Goal: Transaction & Acquisition: Purchase product/service

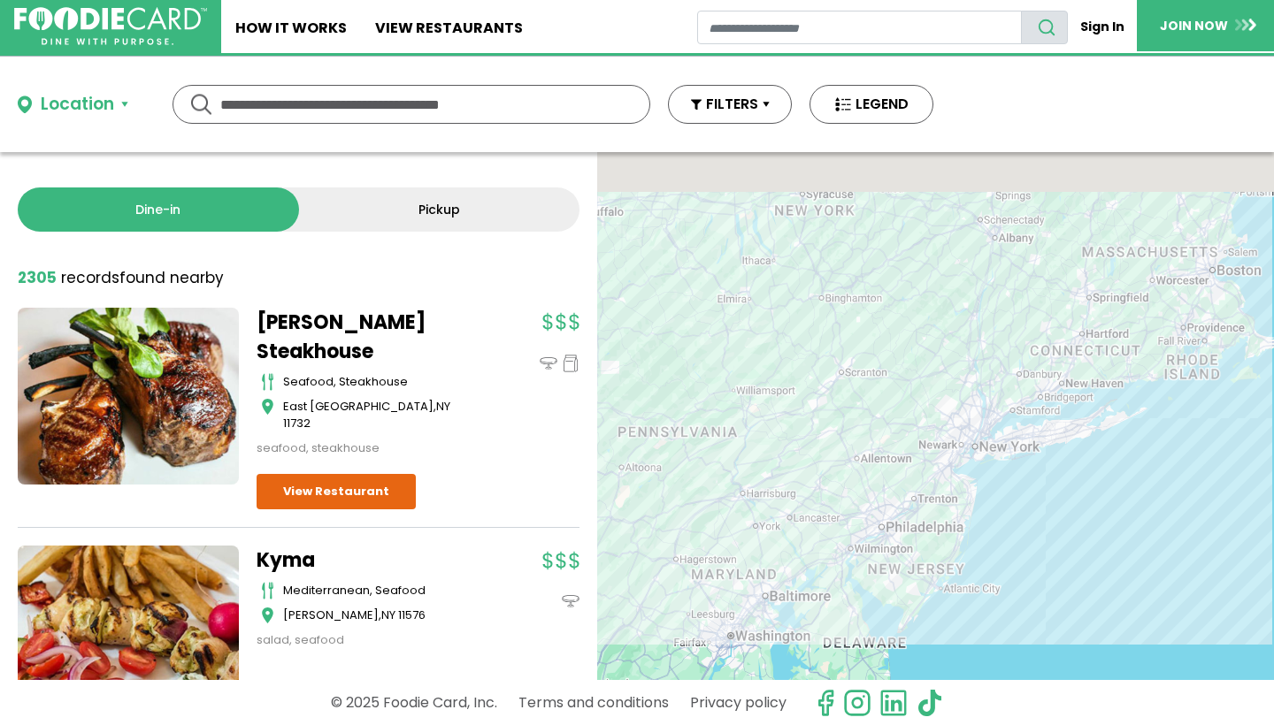
click at [117, 106] on button "Location" at bounding box center [73, 105] width 111 height 26
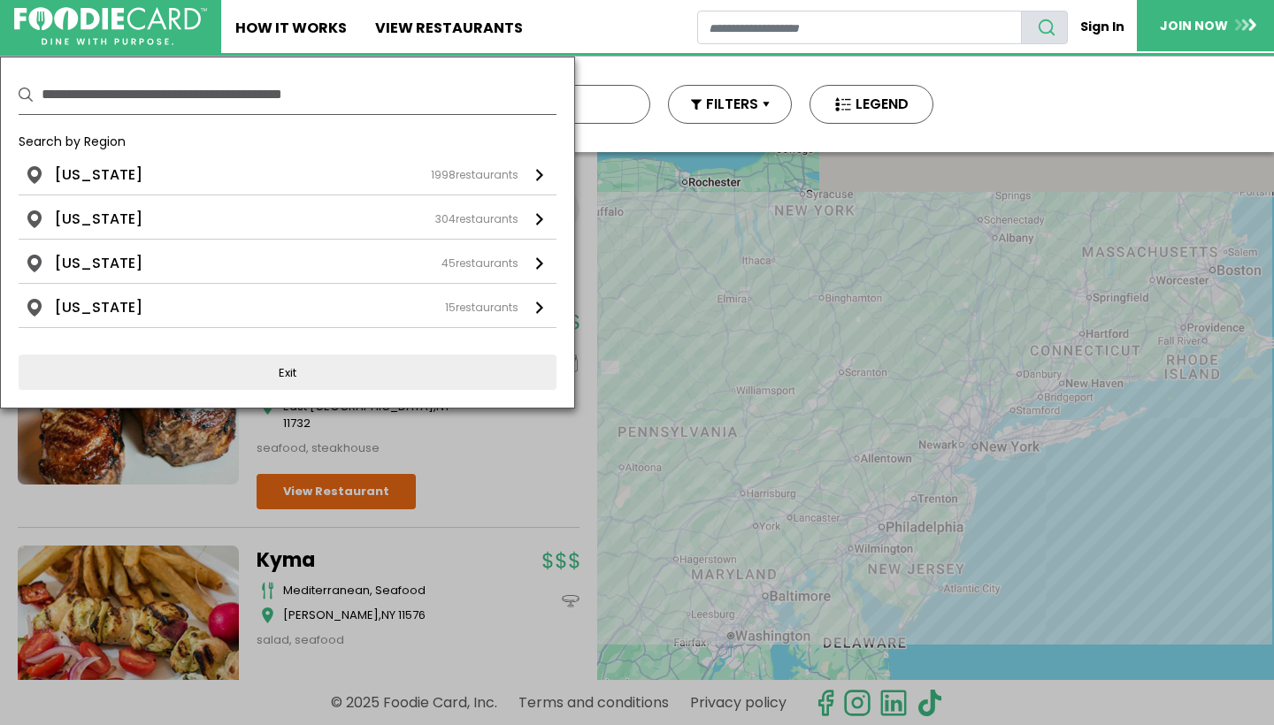
click at [175, 107] on input "text" at bounding box center [299, 94] width 515 height 39
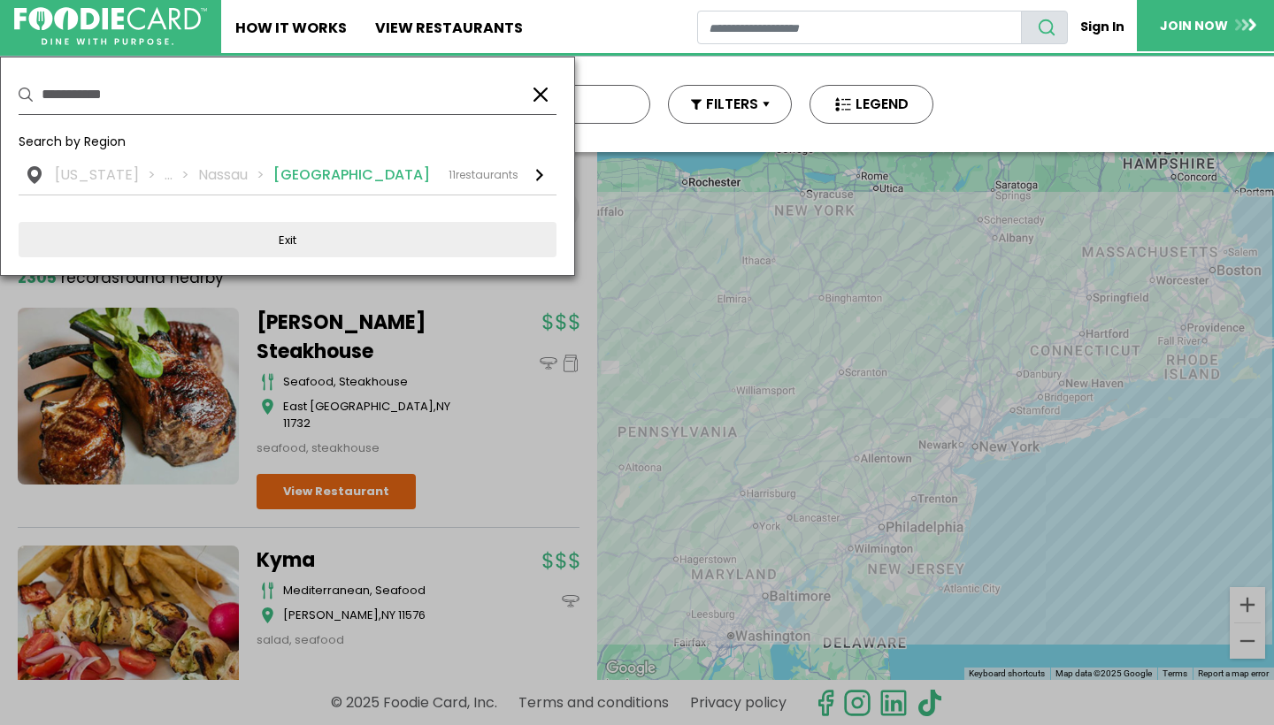
type input "**********"
click at [302, 174] on li "[GEOGRAPHIC_DATA]" at bounding box center [351, 175] width 157 height 21
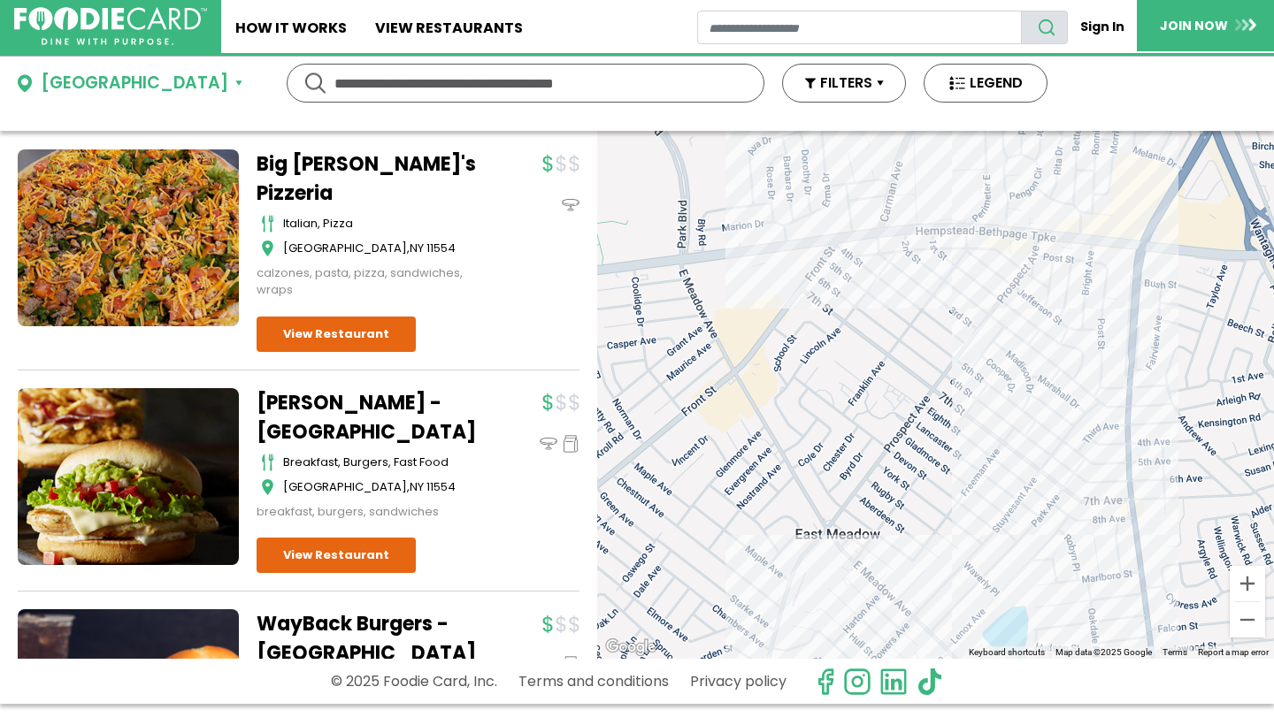
scroll to position [138, 0]
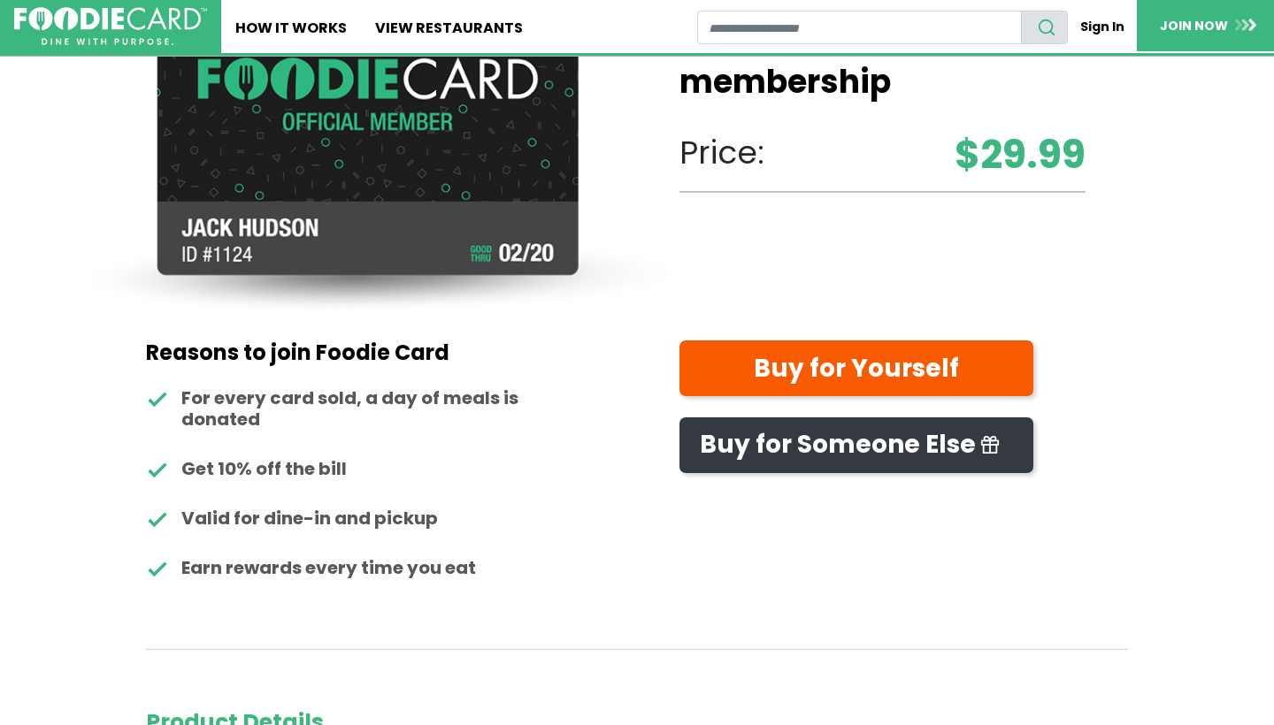
scroll to position [99, 0]
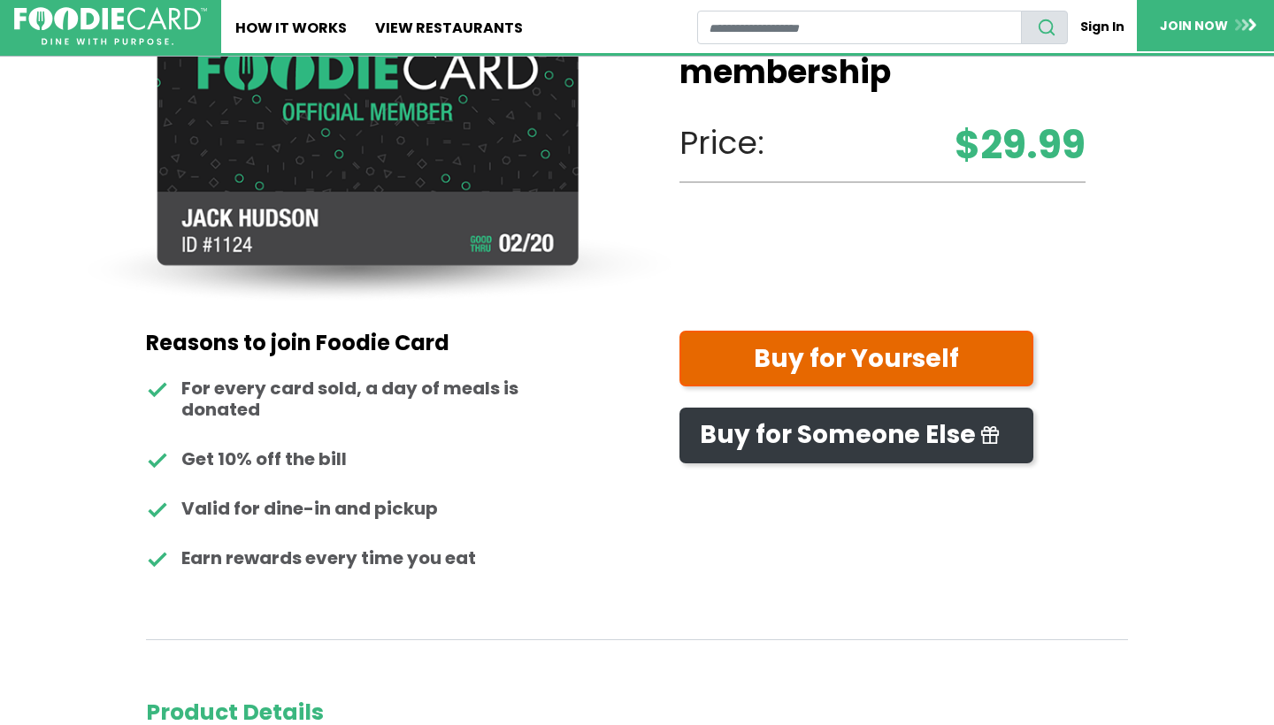
click at [902, 360] on link "Buy for Yourself" at bounding box center [856, 359] width 354 height 56
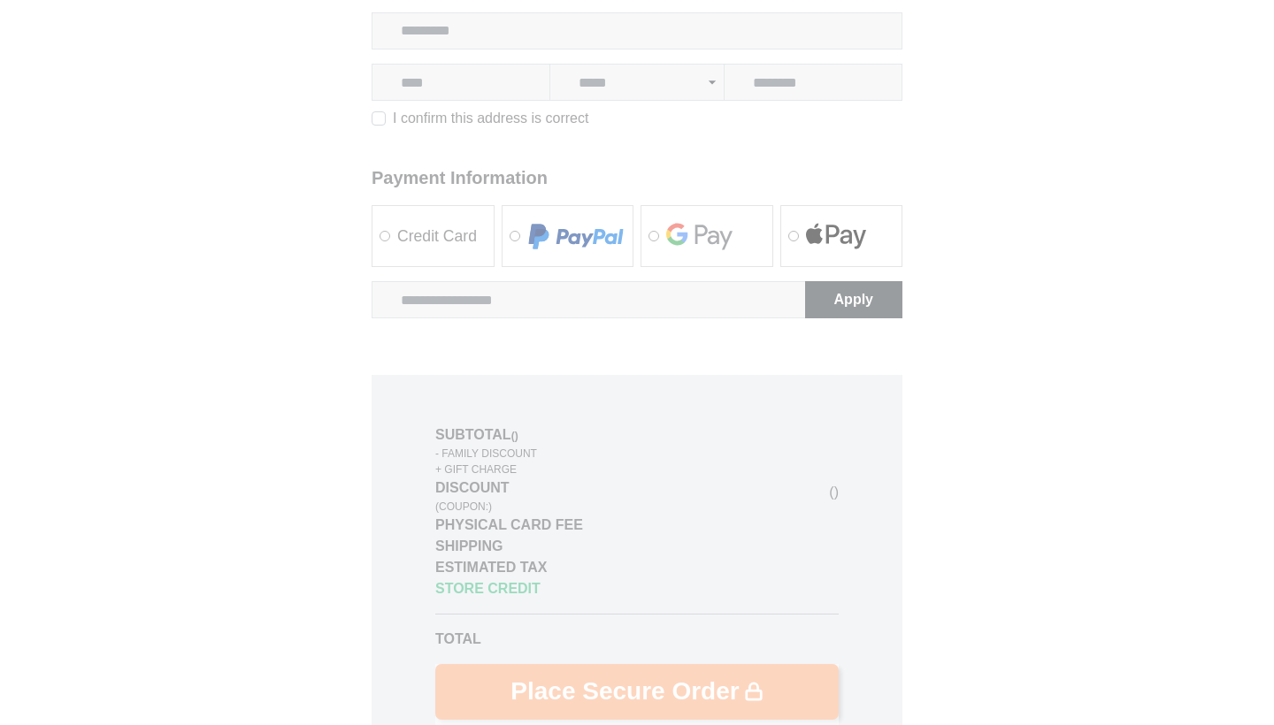
scroll to position [1005, 0]
select select
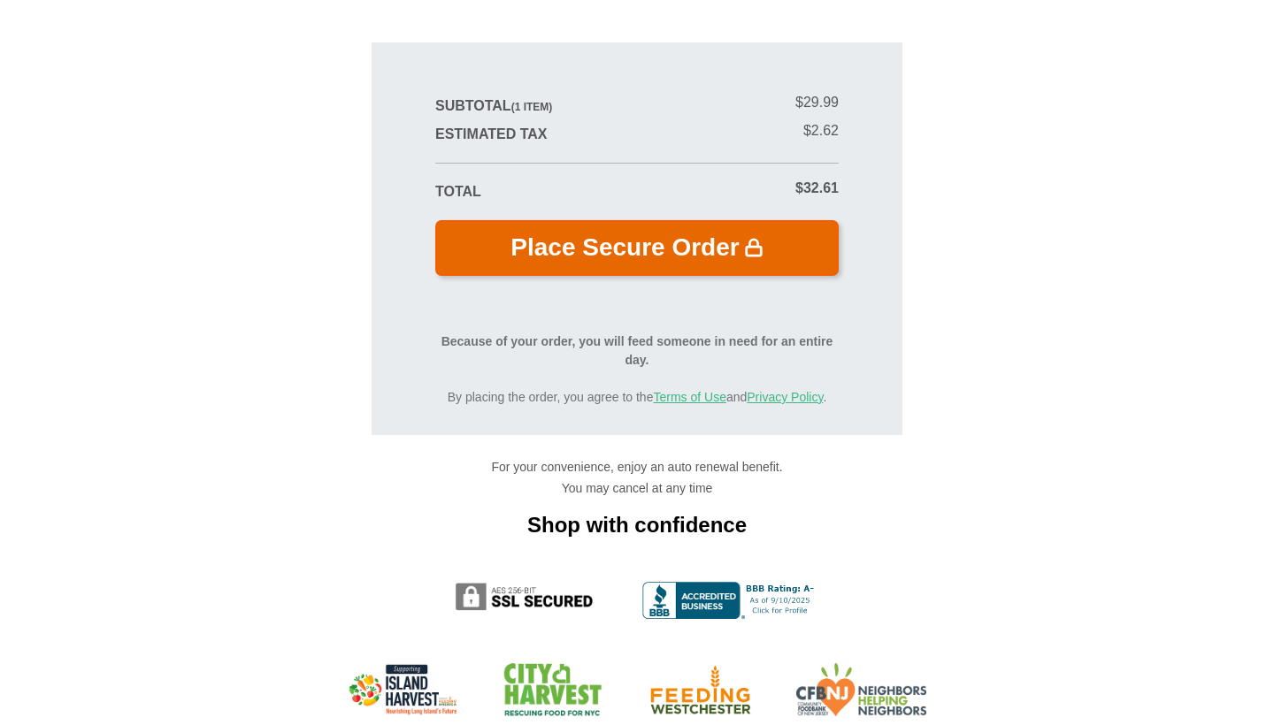
scroll to position [0, 0]
